Goal: Task Accomplishment & Management: Use online tool/utility

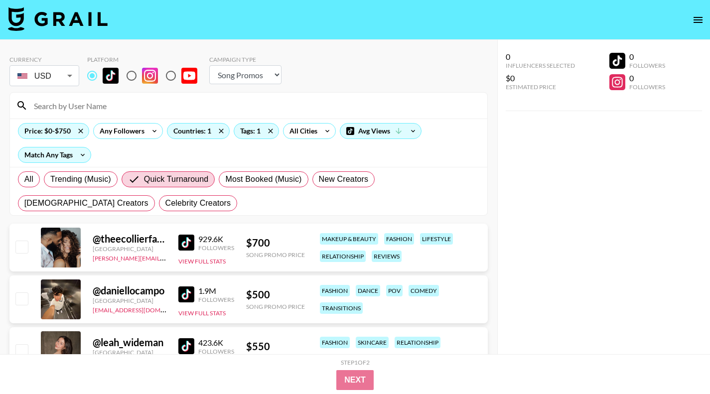
select select "Song"
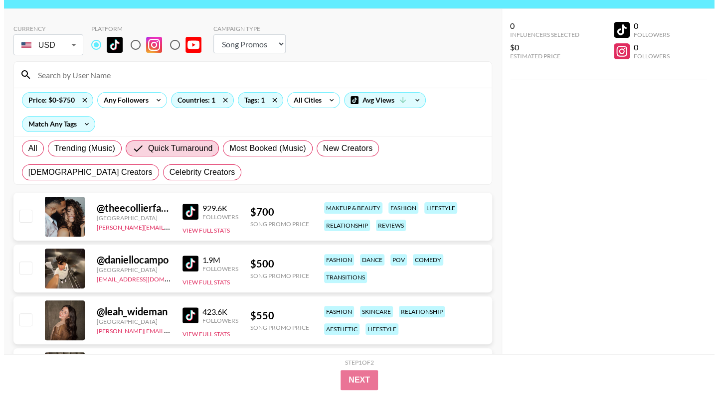
scroll to position [25, 0]
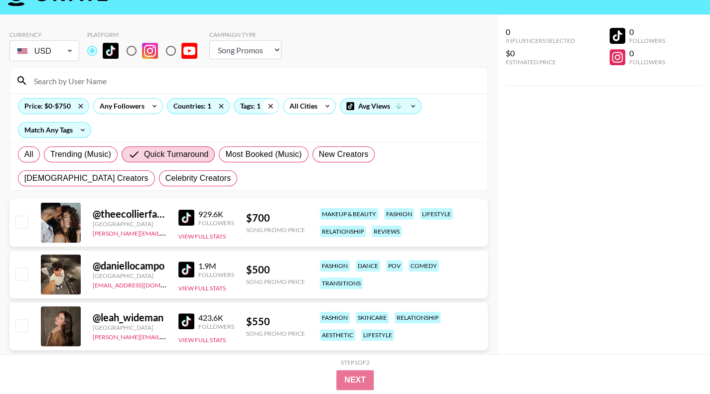
click at [269, 104] on icon at bounding box center [271, 106] width 16 height 15
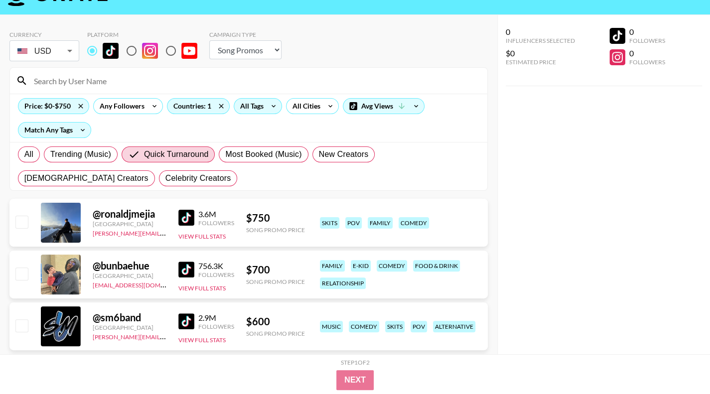
click at [263, 107] on div "All Tags" at bounding box center [249, 106] width 31 height 15
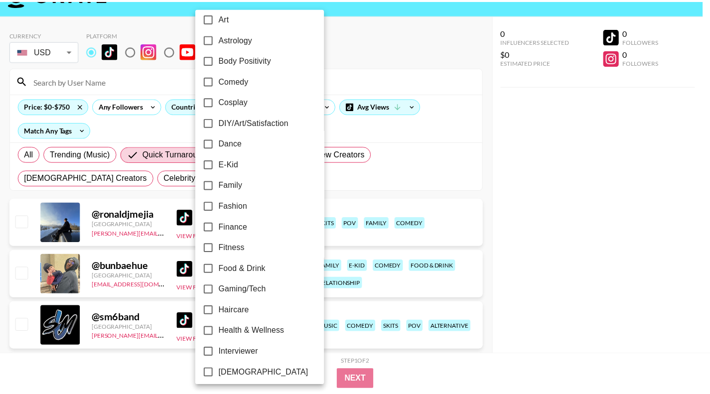
scroll to position [158, 0]
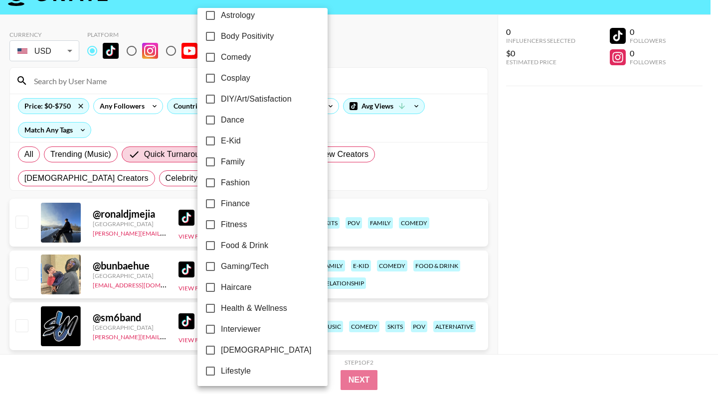
click at [226, 128] on label "Dance" at bounding box center [256, 120] width 112 height 21
click at [221, 128] on input "Dance" at bounding box center [210, 120] width 21 height 21
checkbox input "true"
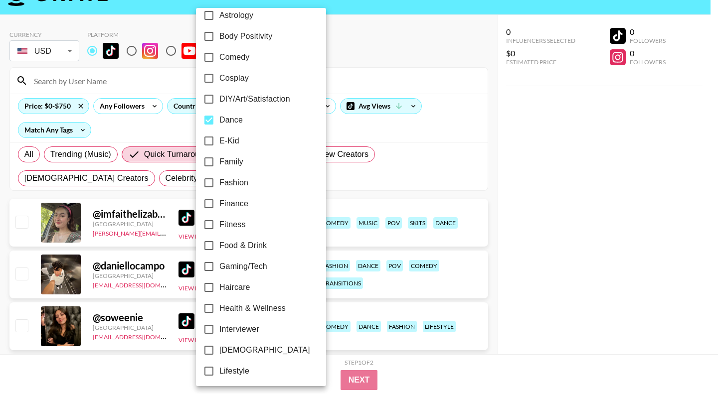
click at [374, 371] on div at bounding box center [359, 197] width 718 height 394
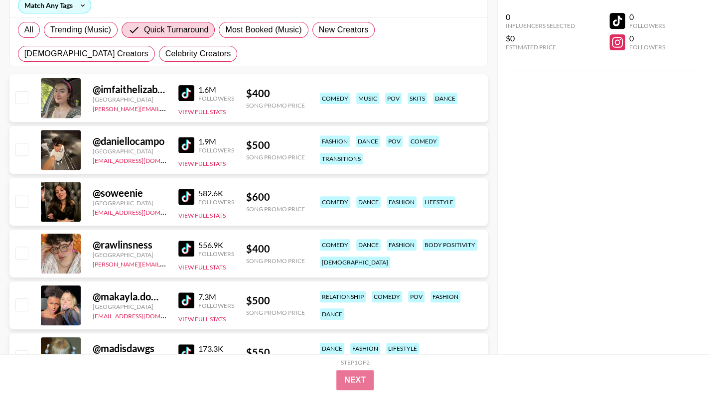
scroll to position [144, 0]
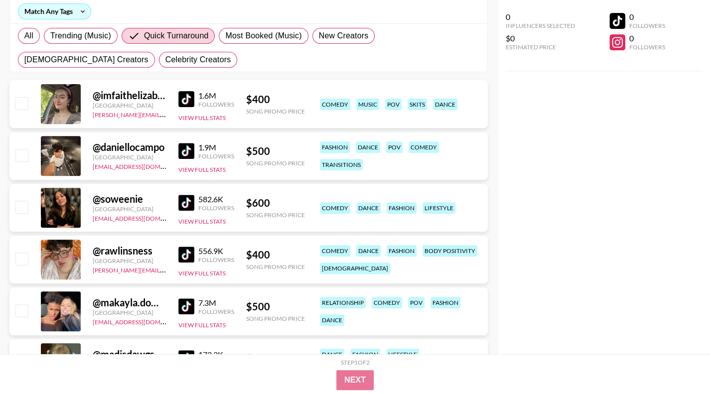
click at [182, 103] on img at bounding box center [186, 99] width 16 height 16
click at [185, 151] on img at bounding box center [186, 151] width 16 height 16
click at [190, 260] on img at bounding box center [186, 255] width 16 height 16
click at [182, 206] on img at bounding box center [186, 203] width 16 height 16
click at [182, 305] on img at bounding box center [186, 307] width 16 height 16
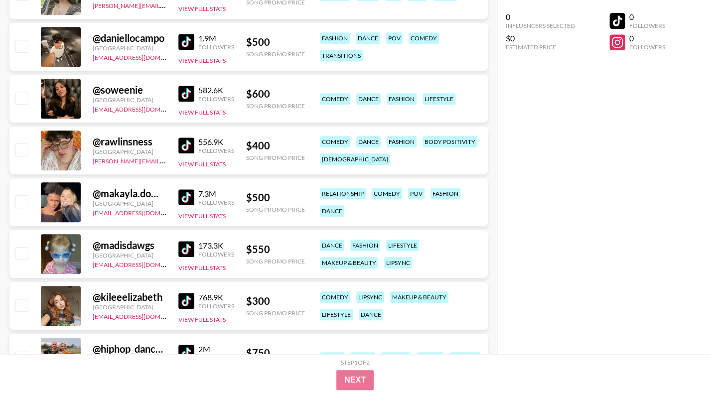
scroll to position [254, 0]
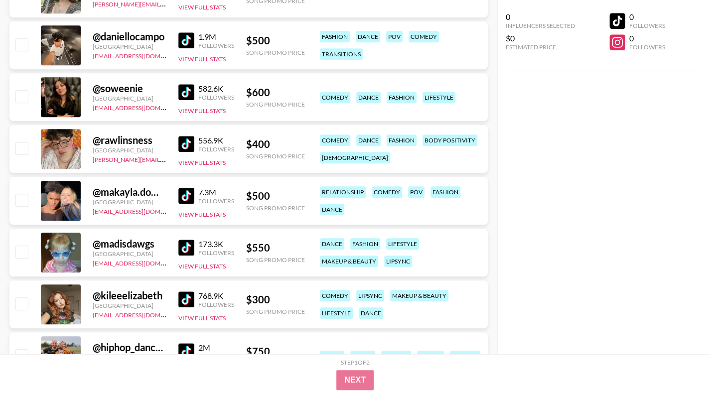
click at [191, 305] on img at bounding box center [186, 300] width 16 height 16
